Goal: Navigation & Orientation: Find specific page/section

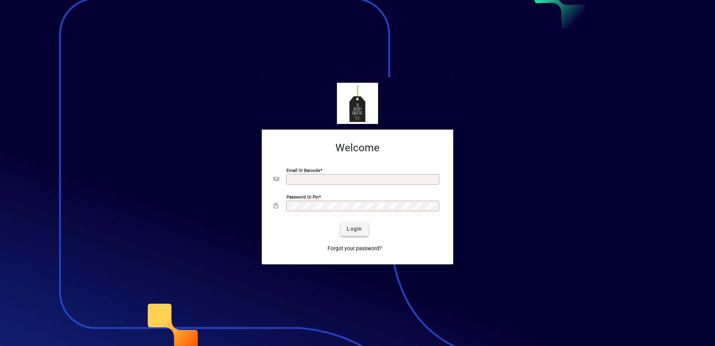
type input "**********"
click at [358, 227] on span "Login" at bounding box center [354, 229] width 15 height 8
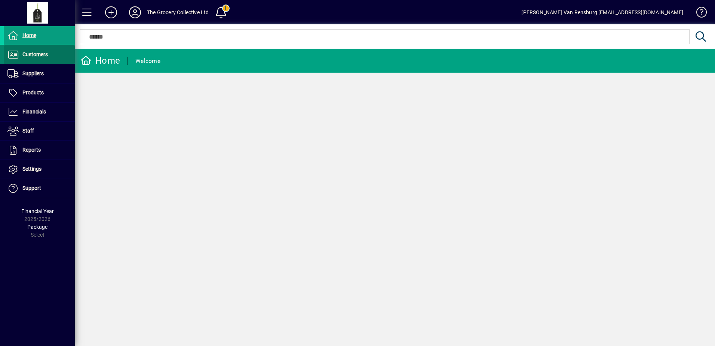
click at [46, 56] on span "Customers" at bounding box center [34, 54] width 25 height 6
